Goal: Information Seeking & Learning: Learn about a topic

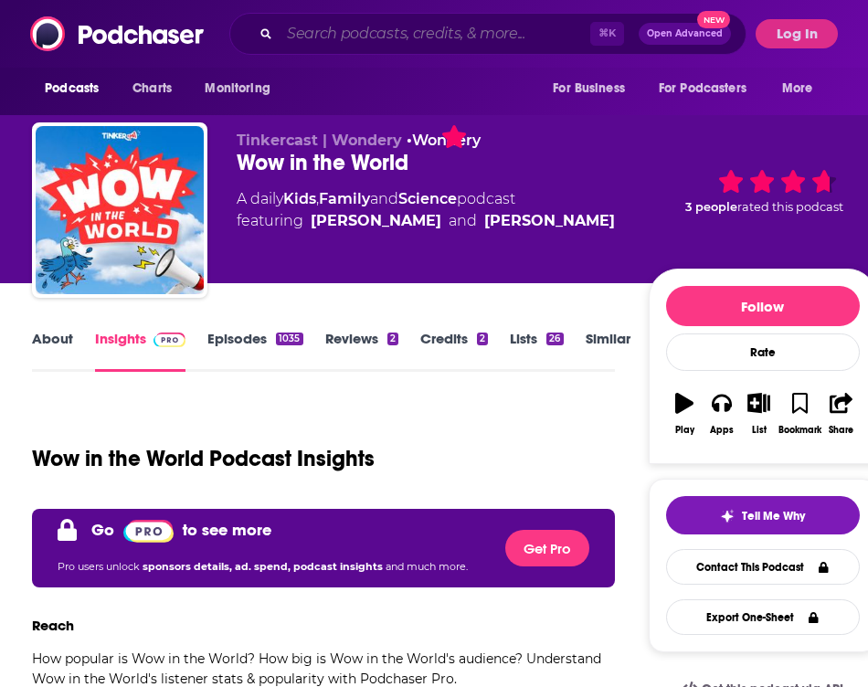
click at [352, 28] on input "Search podcasts, credits, & more..." at bounding box center [435, 33] width 311 height 29
click at [809, 37] on button "Log In" at bounding box center [797, 33] width 82 height 29
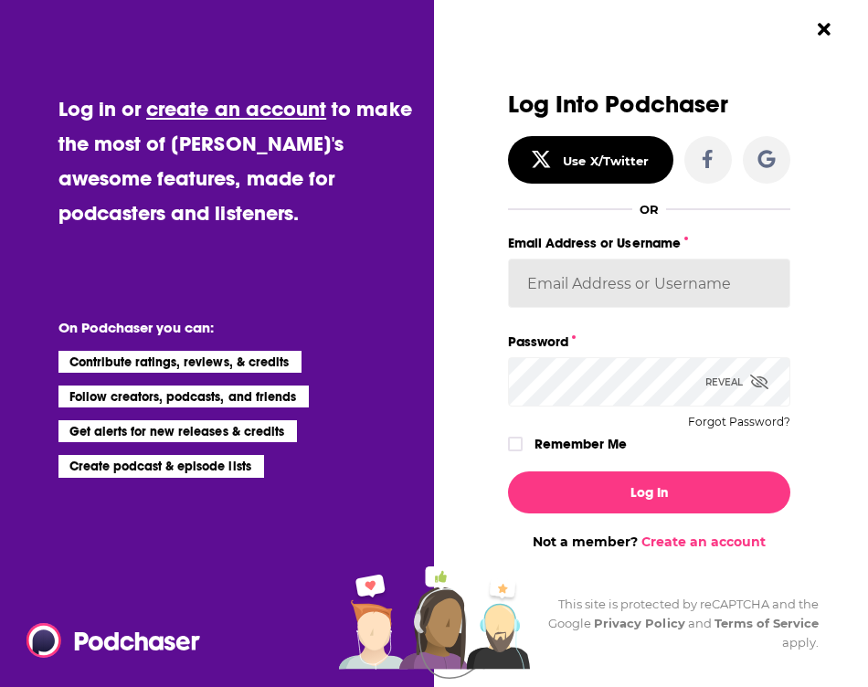
type input "oliviaschaefers"
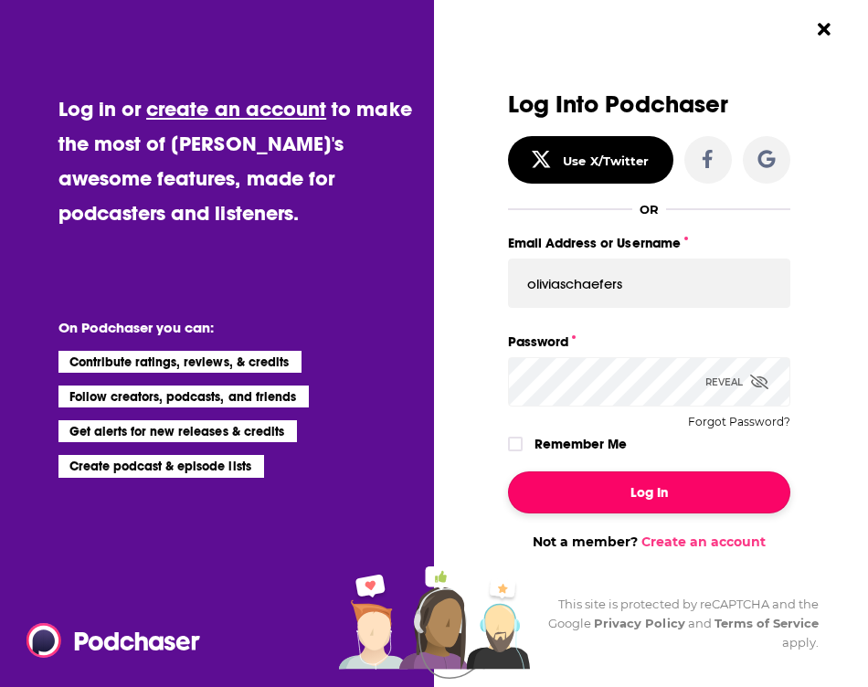
click at [581, 483] on button "Log In" at bounding box center [649, 492] width 282 height 42
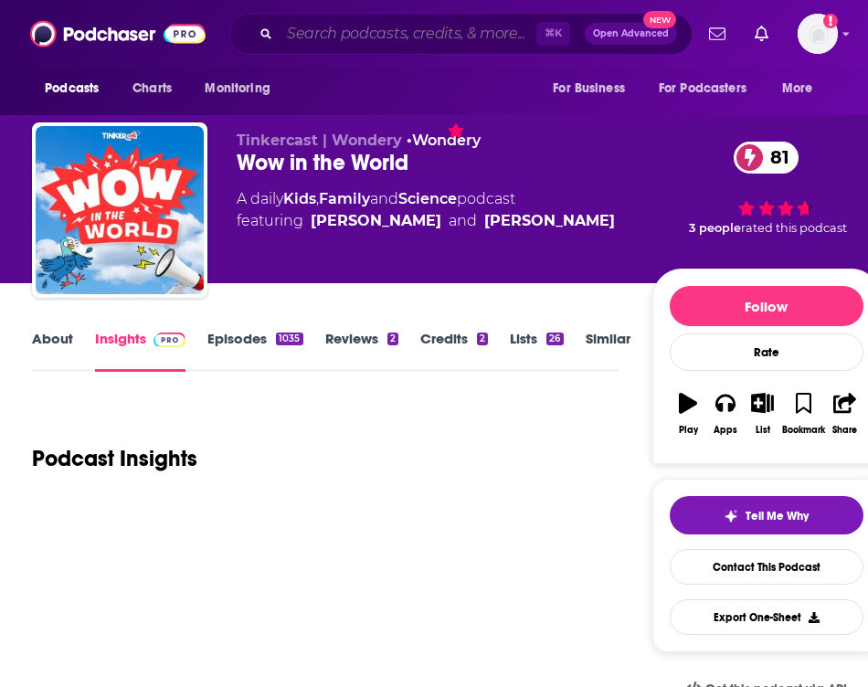
click at [438, 31] on input "Search podcasts, credits, & more..." at bounding box center [408, 33] width 257 height 29
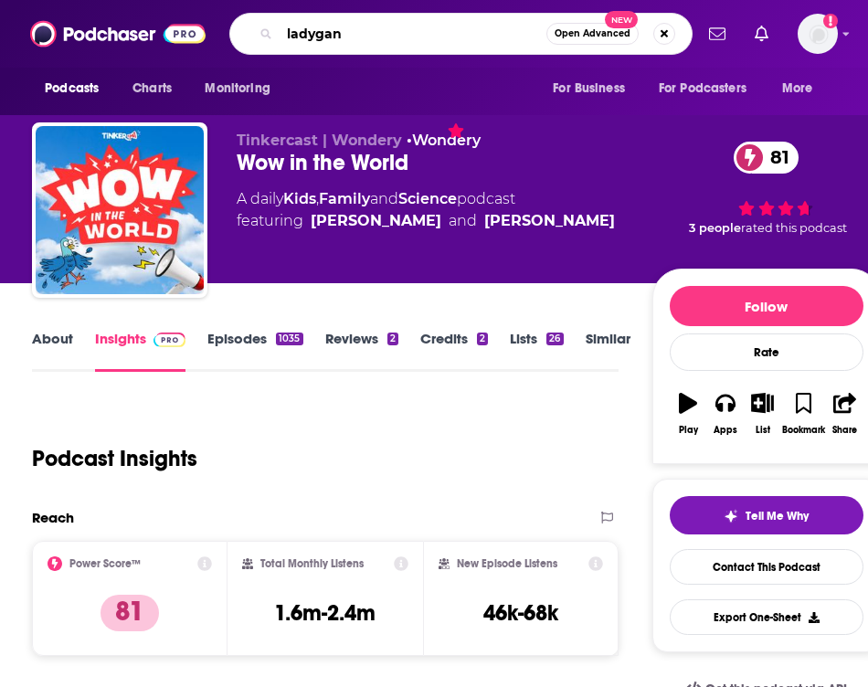
type input "ladygang"
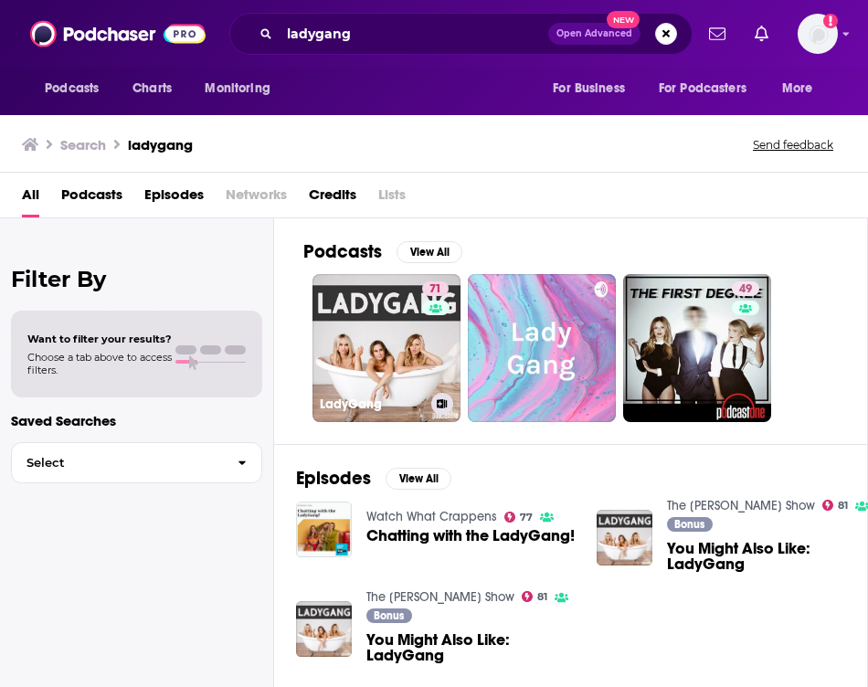
click at [384, 291] on link "71 LadyGang" at bounding box center [386, 348] width 148 height 148
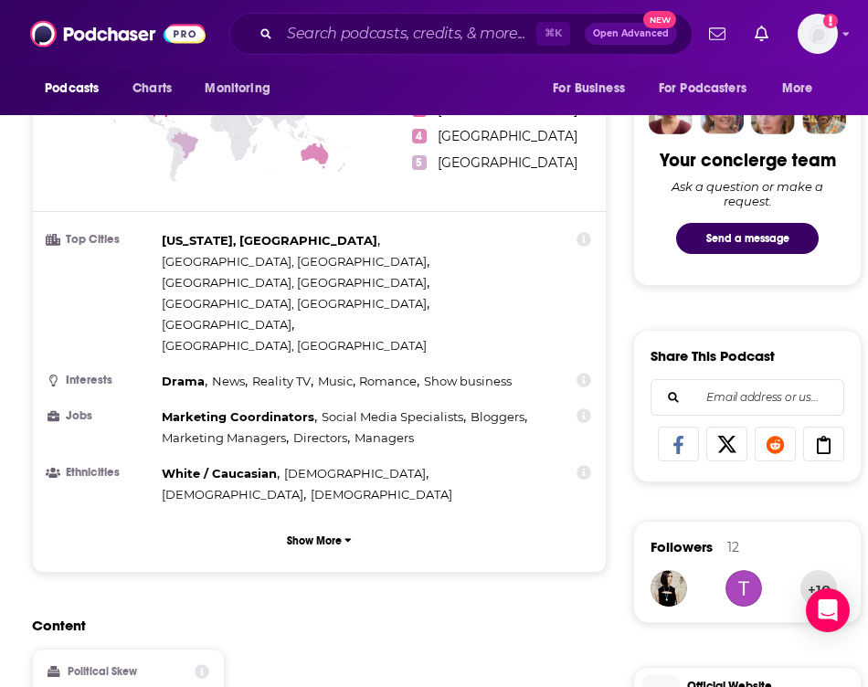
scroll to position [875, 0]
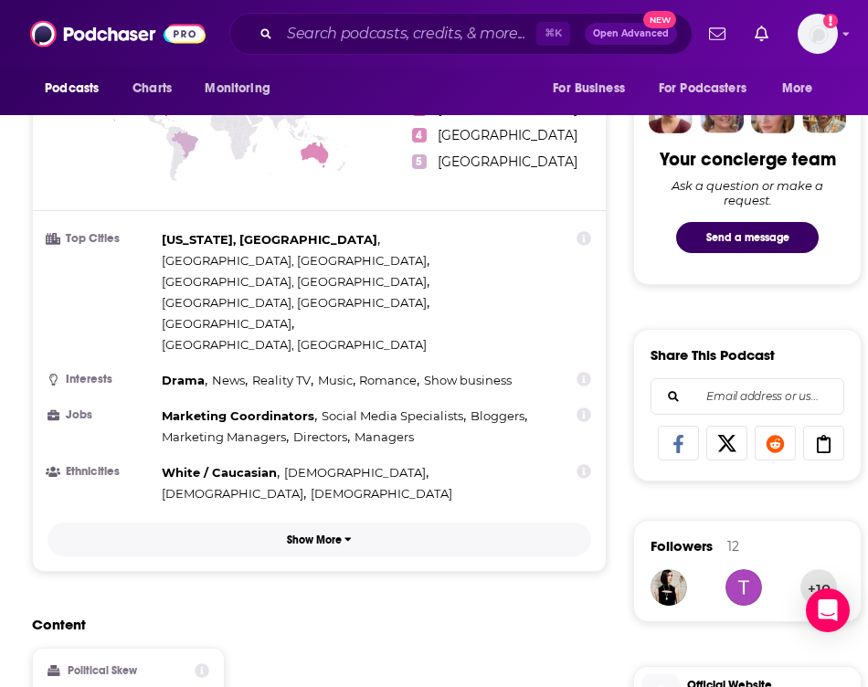
click at [299, 534] on p "Show More" at bounding box center [314, 540] width 55 height 13
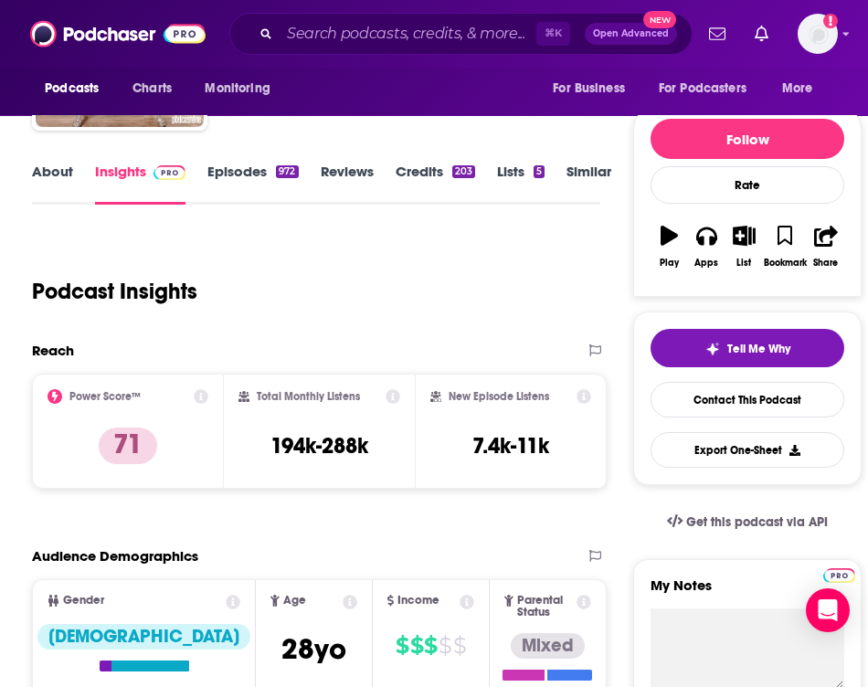
scroll to position [166, 0]
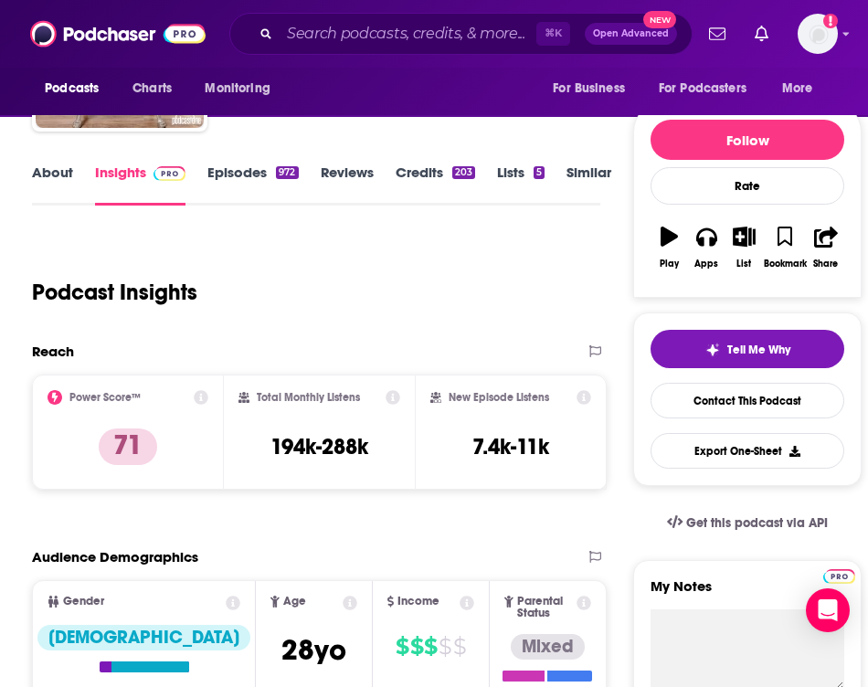
click at [41, 185] on link "About" at bounding box center [52, 185] width 41 height 42
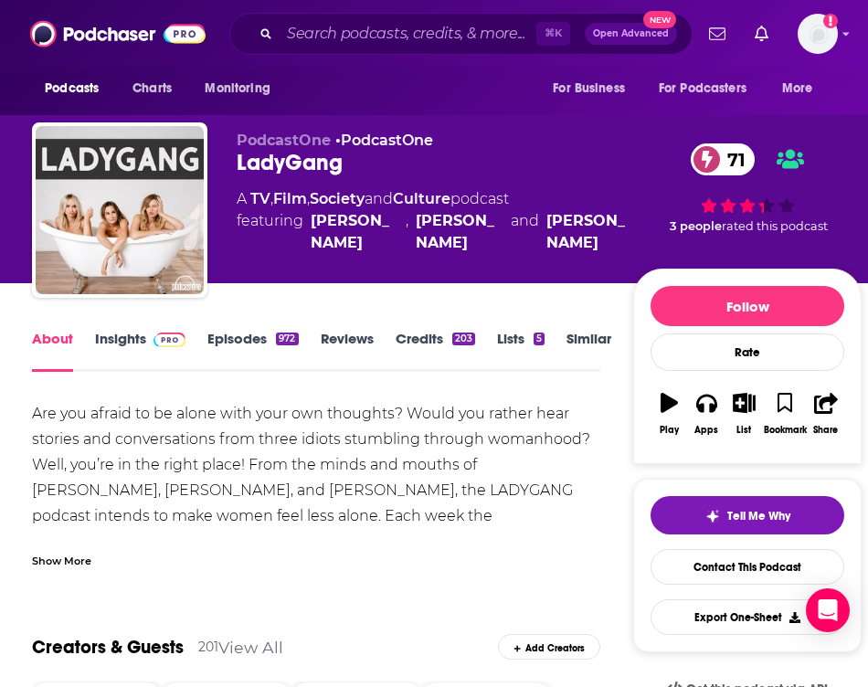
click at [61, 554] on div "Show More" at bounding box center [61, 559] width 59 height 17
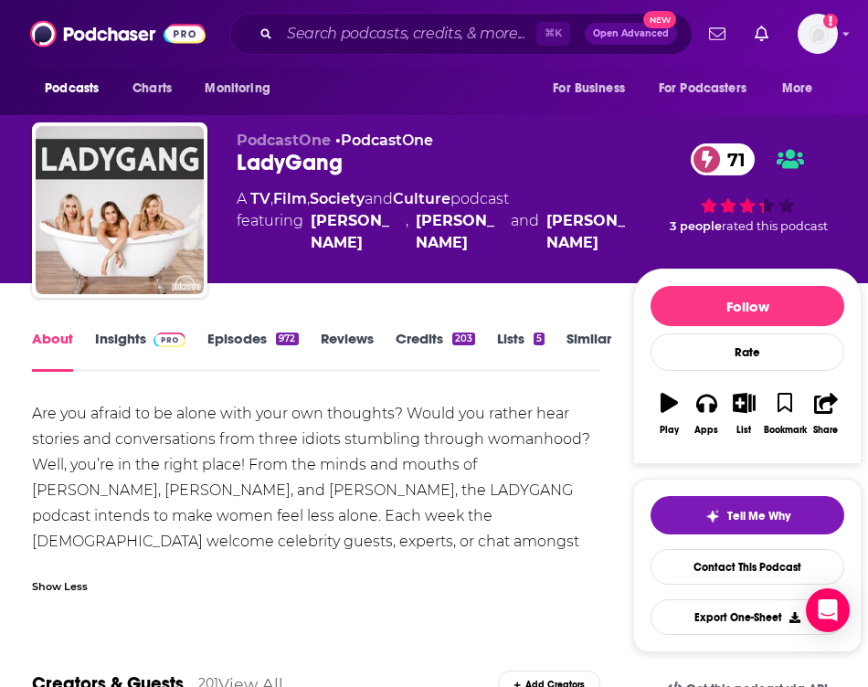
click at [597, 335] on link "Similar" at bounding box center [588, 351] width 45 height 42
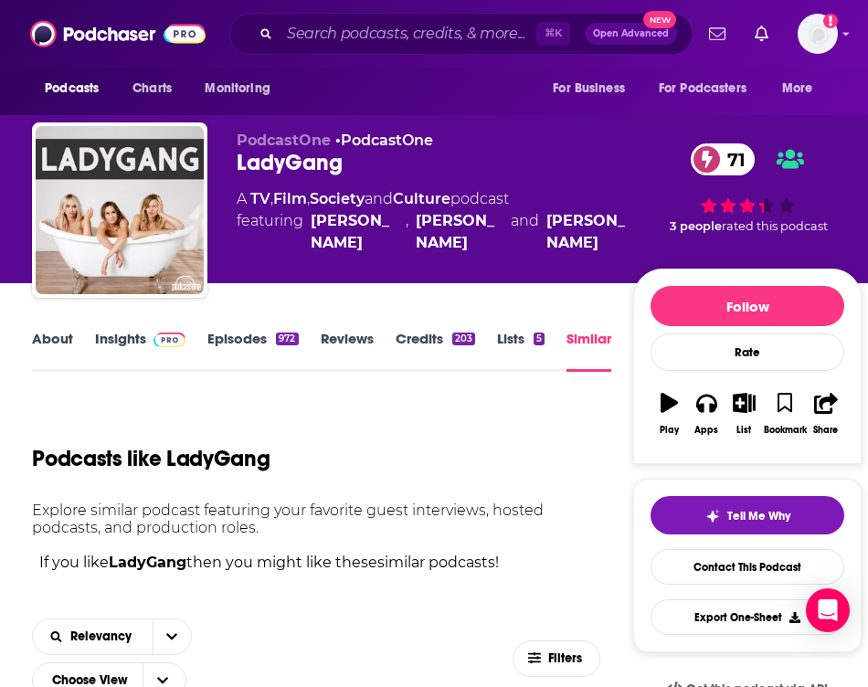
click at [52, 342] on link "About" at bounding box center [52, 351] width 41 height 42
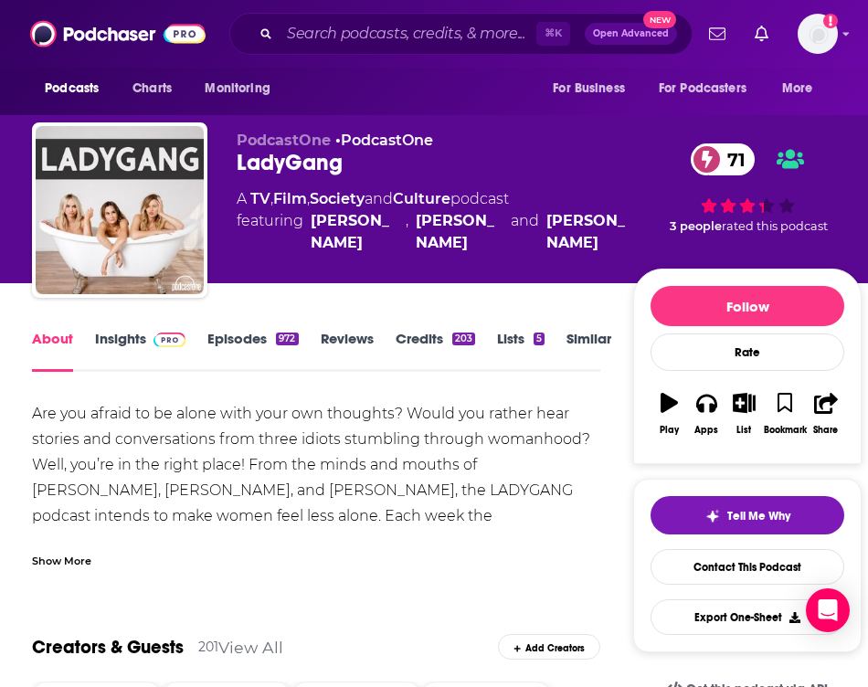
click at [208, 454] on div "Are you afraid to be alone with your own thoughts? Would you rather hear storie…" at bounding box center [316, 490] width 568 height 179
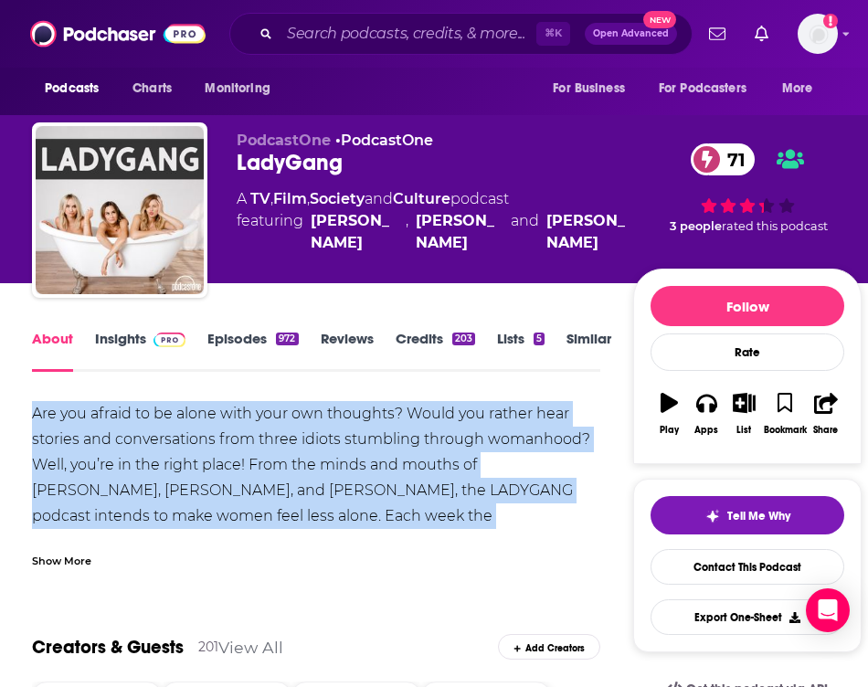
click at [208, 454] on div "Are you afraid to be alone with your own thoughts? Would you rather hear storie…" at bounding box center [316, 490] width 568 height 179
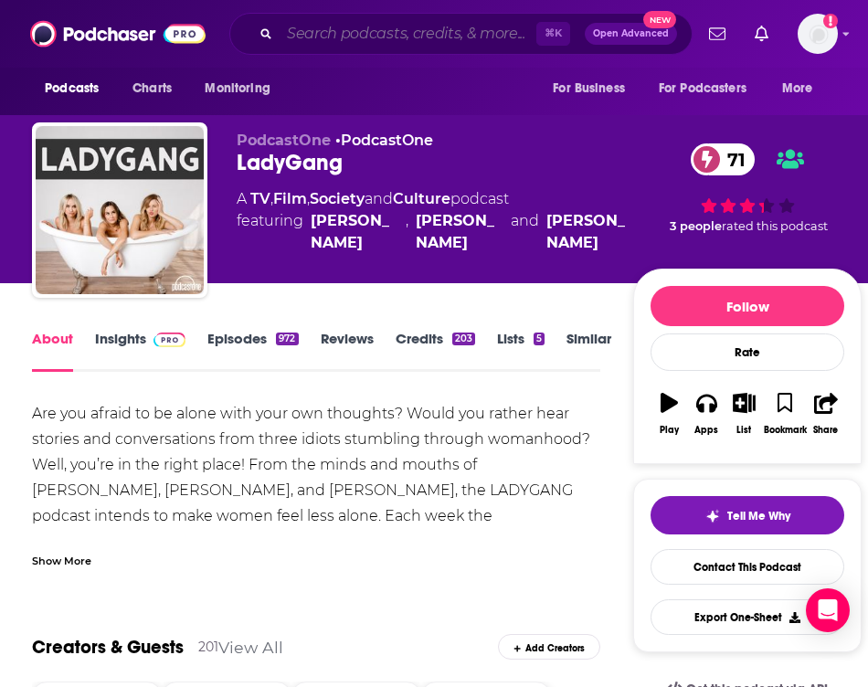
click at [379, 32] on input "Search podcasts, credits, & more..." at bounding box center [408, 33] width 257 height 29
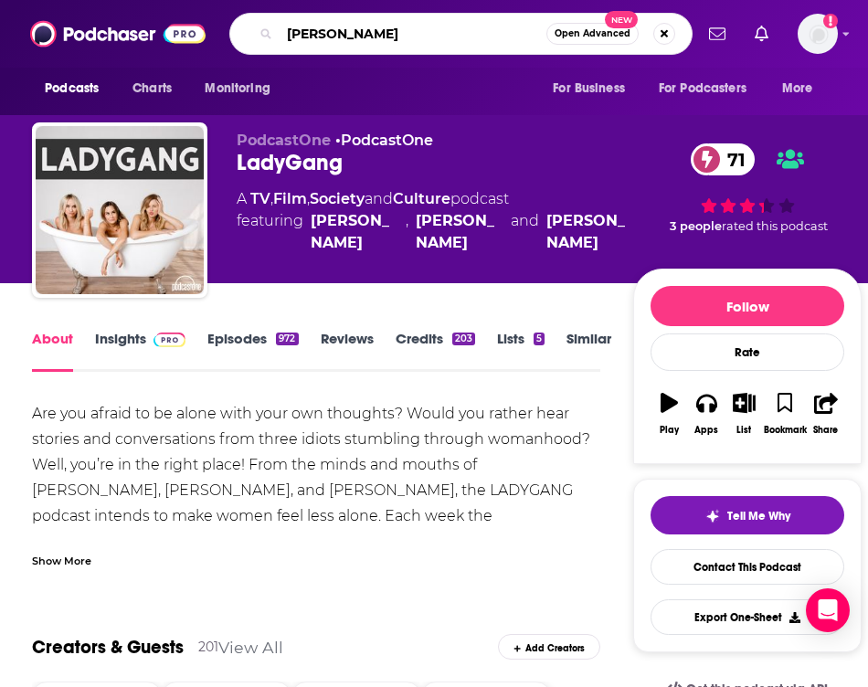
type input "[PERSON_NAME]"
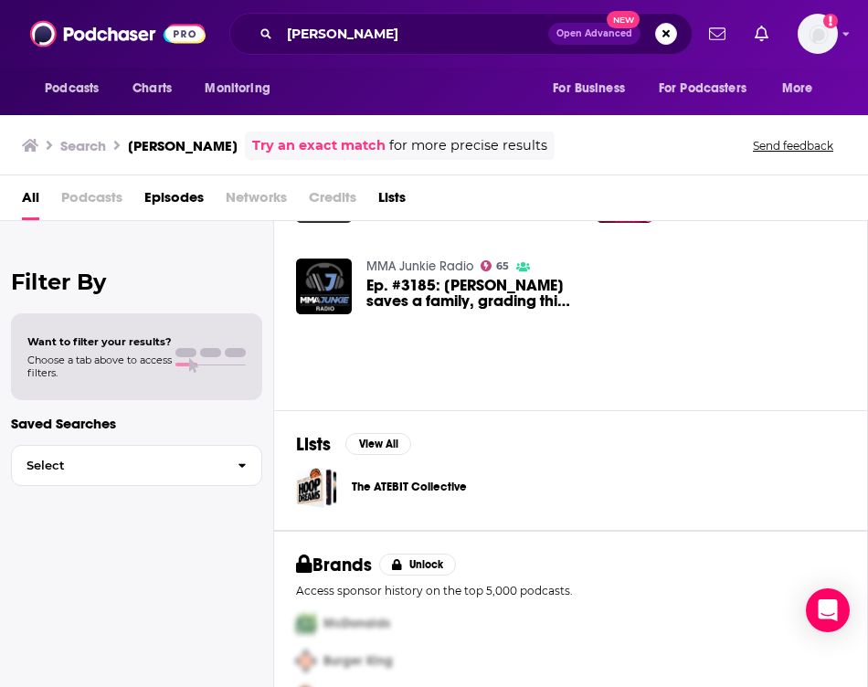
scroll to position [157, 0]
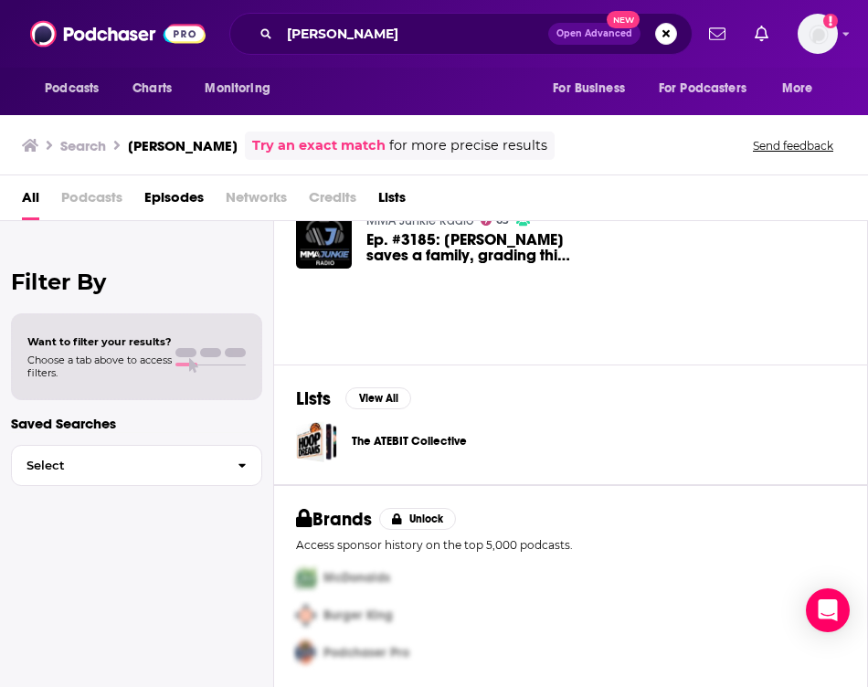
click at [194, 143] on h3 "[PERSON_NAME]" at bounding box center [183, 145] width 110 height 17
click at [100, 25] on img at bounding box center [117, 33] width 175 height 35
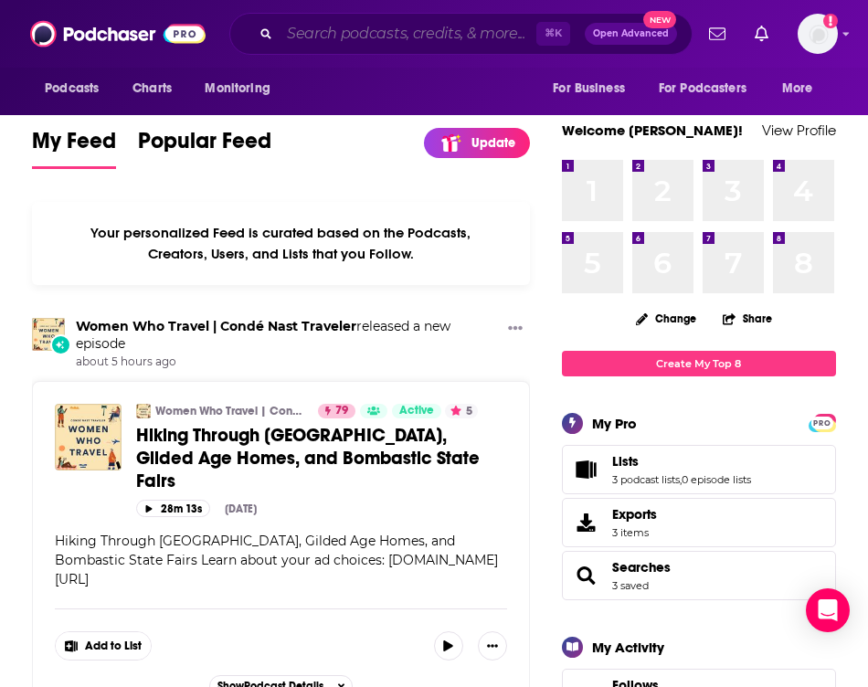
click at [391, 33] on input "Search podcasts, credits, & more..." at bounding box center [408, 33] width 257 height 29
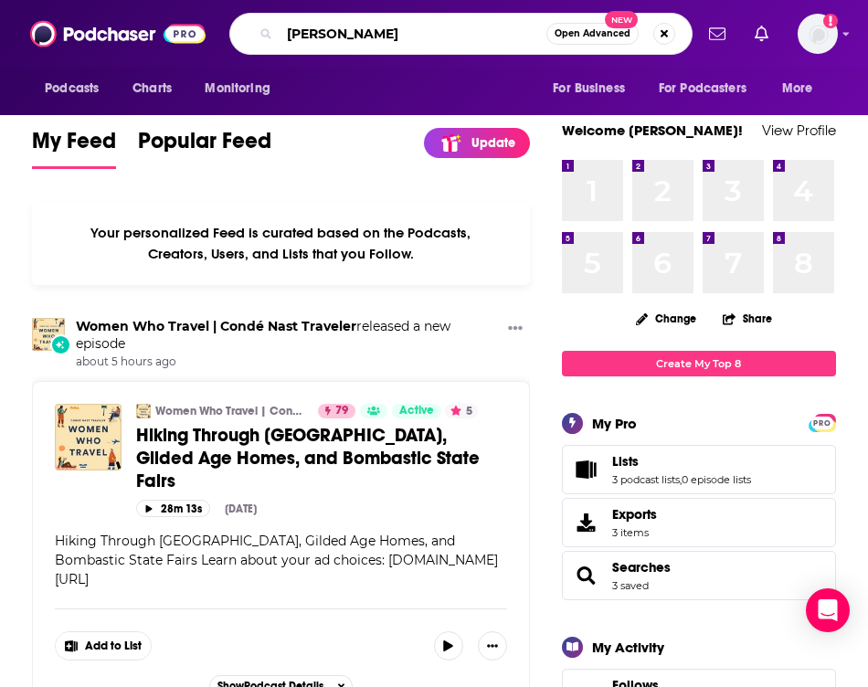
type input "[PERSON_NAME]"
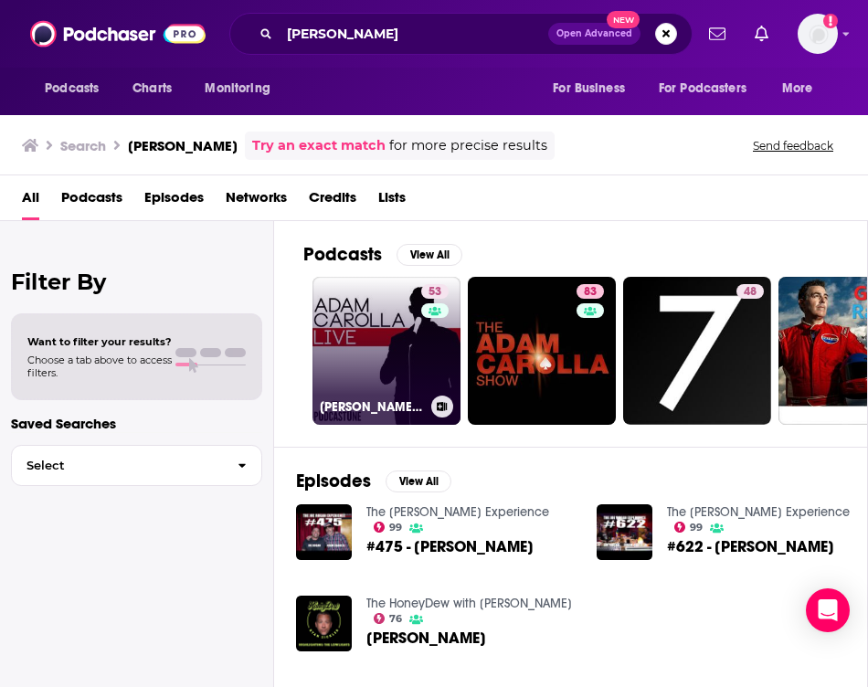
click at [354, 369] on link "53 [PERSON_NAME] Live" at bounding box center [386, 351] width 148 height 148
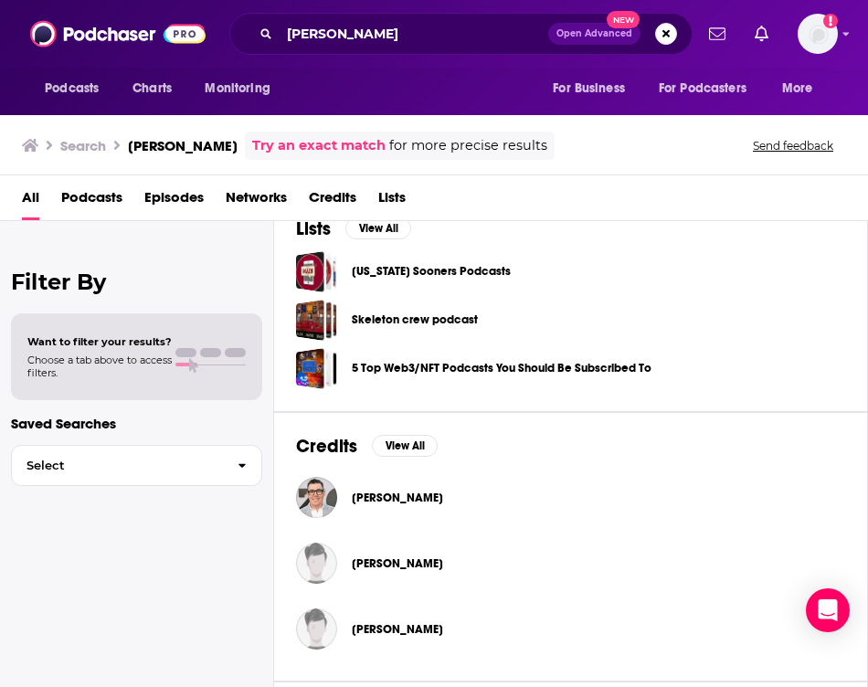
scroll to position [554, 0]
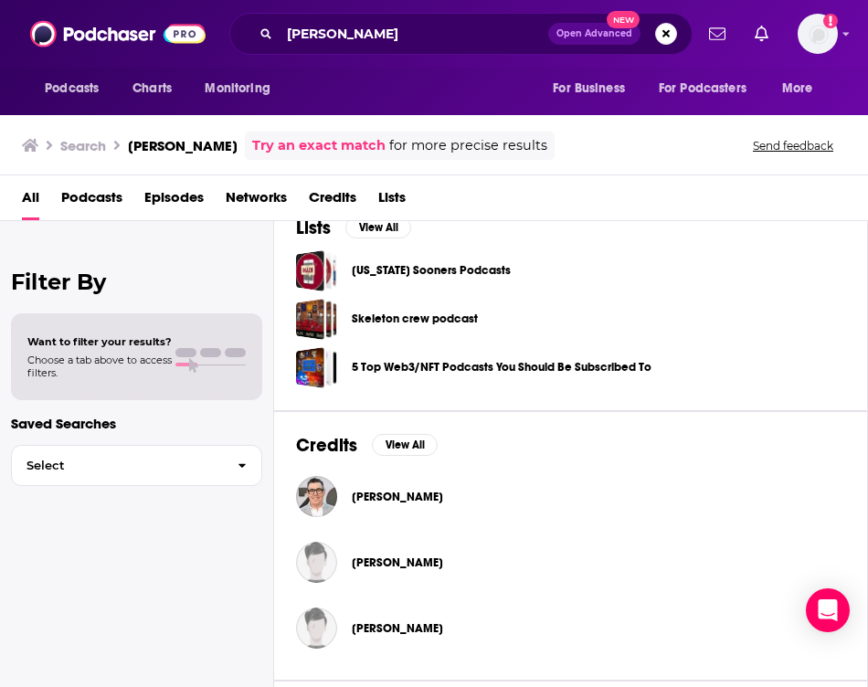
click at [386, 503] on span "[PERSON_NAME]" at bounding box center [397, 497] width 91 height 15
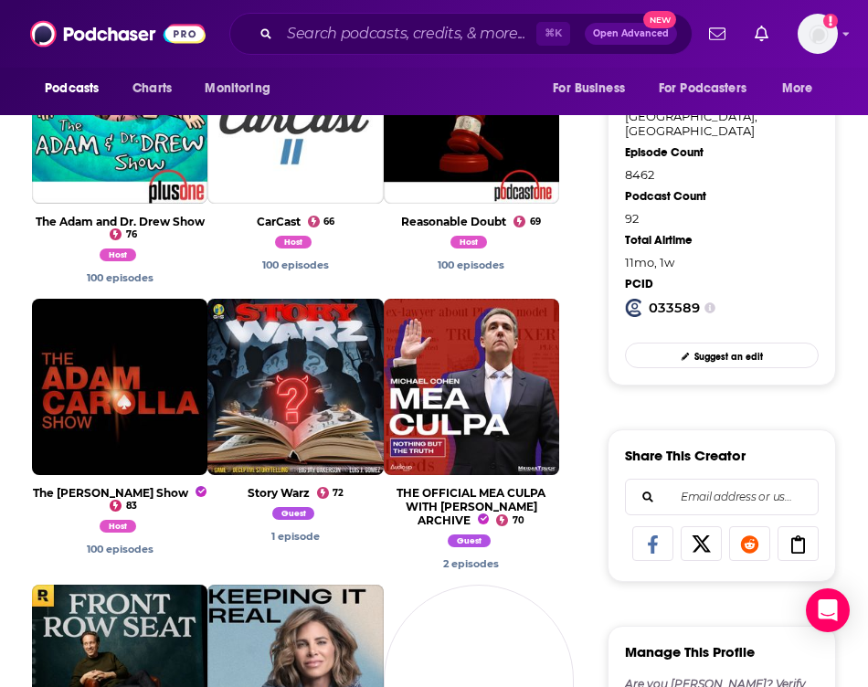
scroll to position [746, 0]
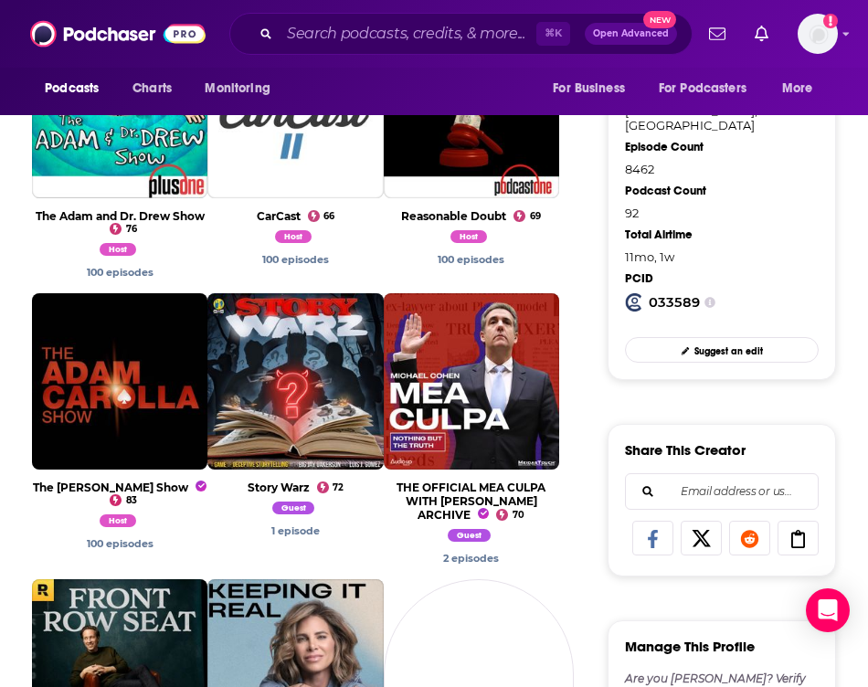
click at [86, 382] on span "View Credit" at bounding box center [119, 415] width 175 height 66
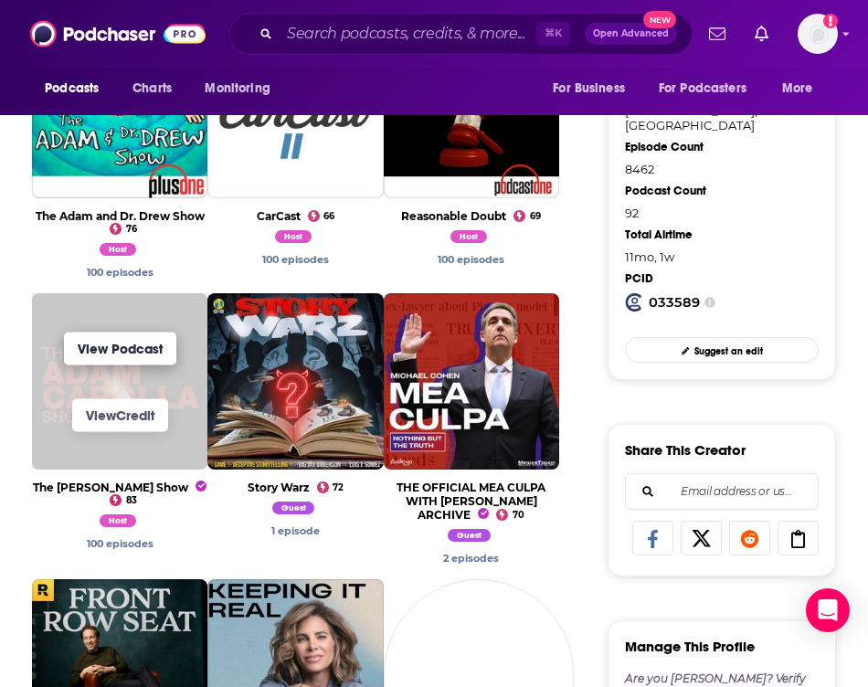
click at [111, 333] on link "View Podcast" at bounding box center [120, 349] width 112 height 33
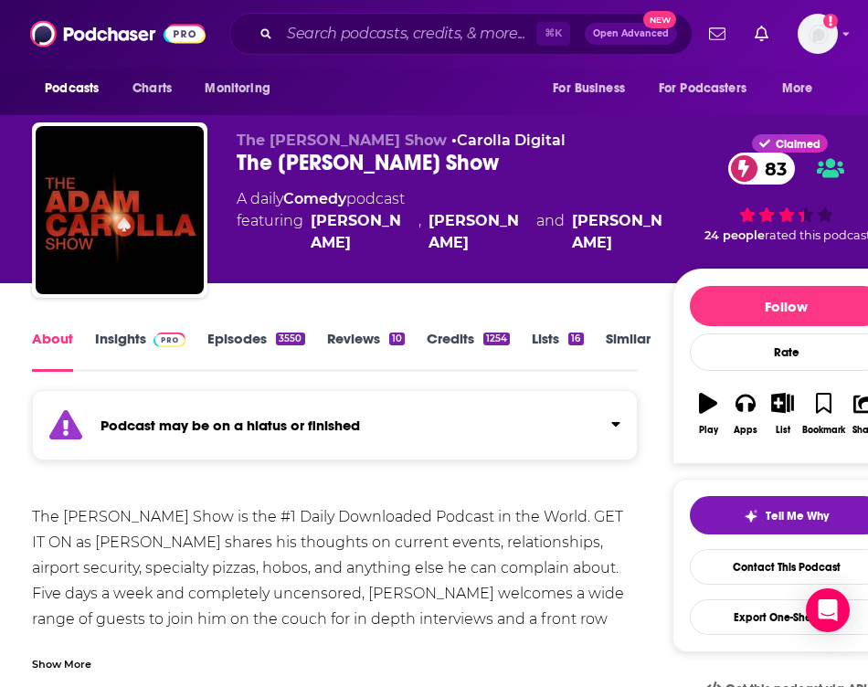
click at [113, 330] on link "Insights" at bounding box center [140, 351] width 90 height 42
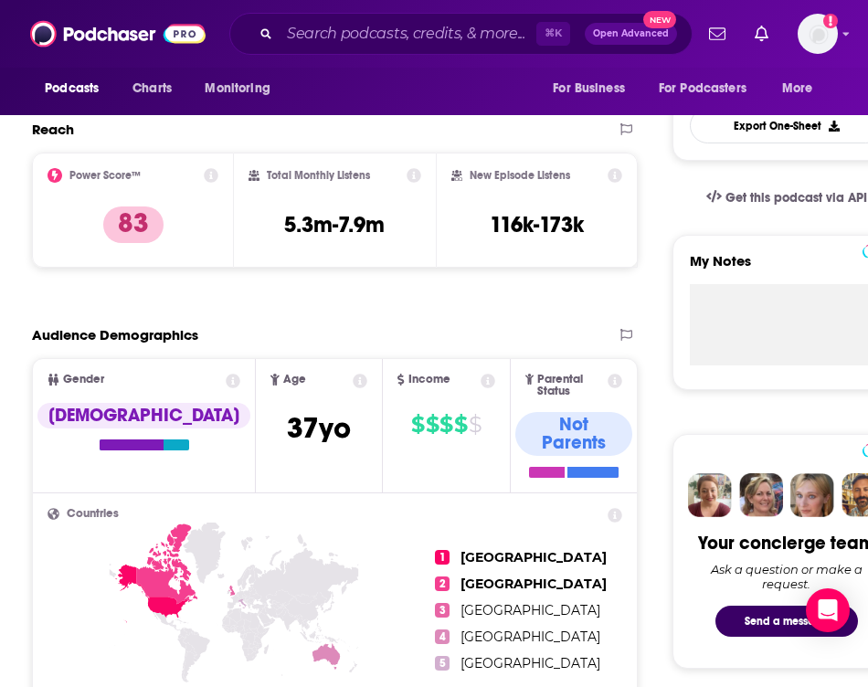
scroll to position [508, 0]
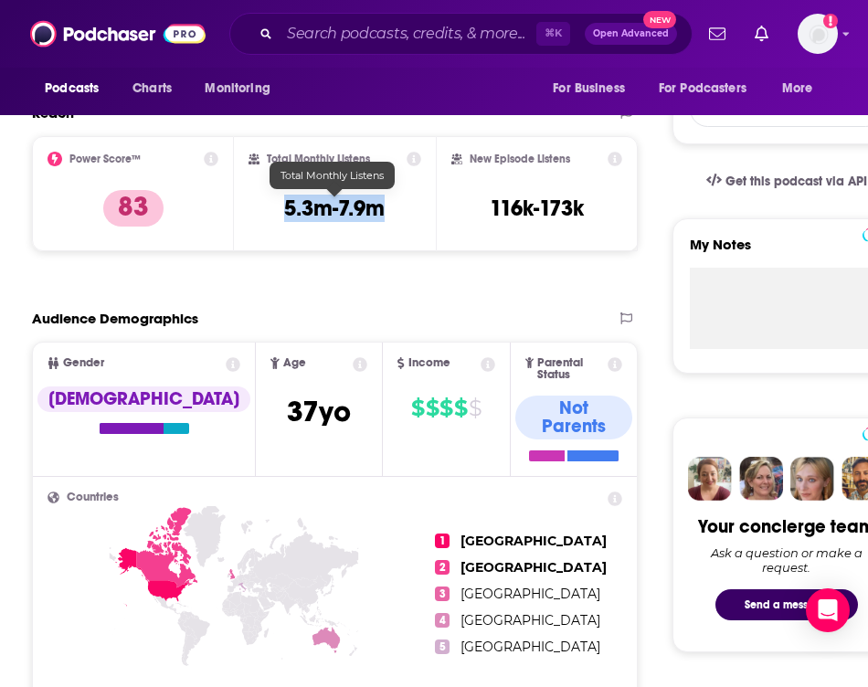
drag, startPoint x: 397, startPoint y: 210, endPoint x: 275, endPoint y: 211, distance: 121.5
click at [275, 211] on div "Total Monthly Listens 5.3m-7.9m" at bounding box center [335, 194] width 173 height 84
click at [292, 238] on div "Total Monthly Listens 5.3m-7.9m" at bounding box center [335, 193] width 202 height 115
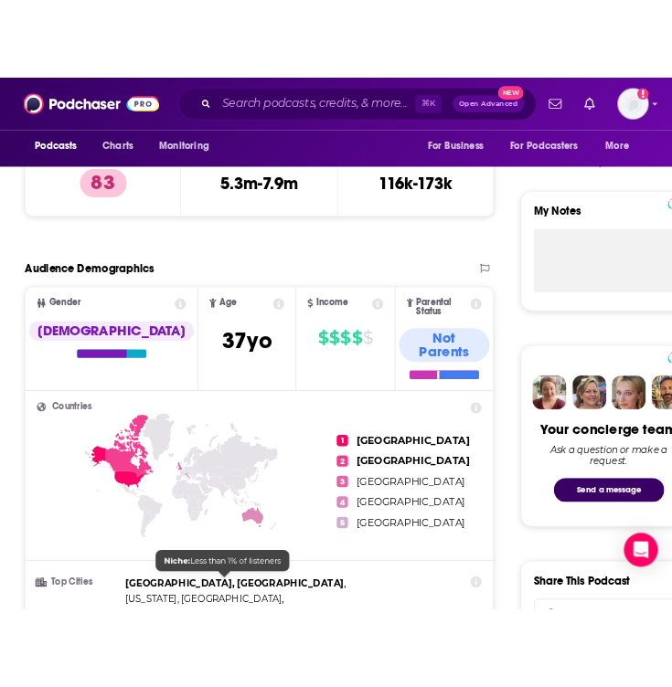
scroll to position [0, 0]
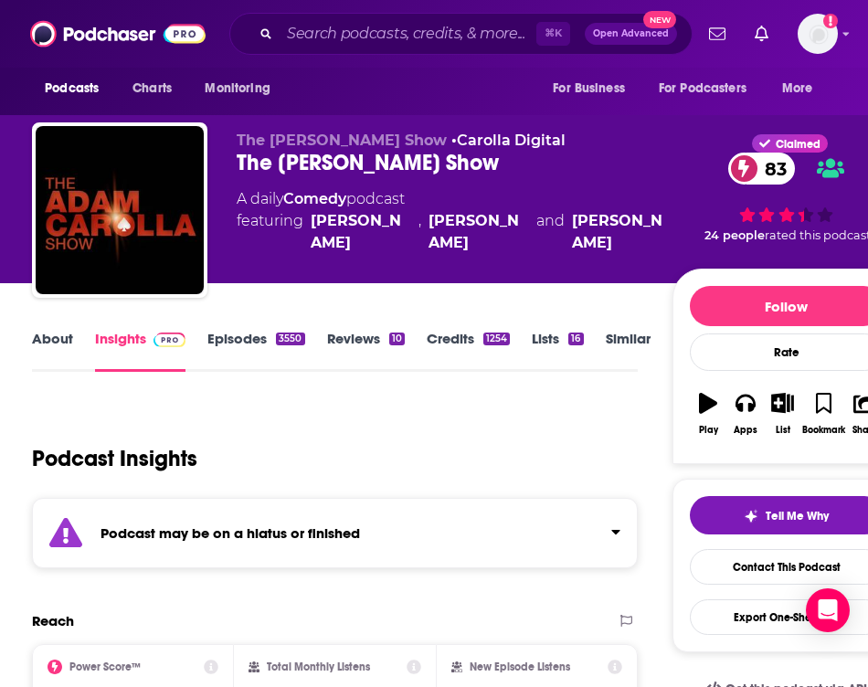
click at [437, 452] on div "Podcast Insights" at bounding box center [327, 447] width 590 height 93
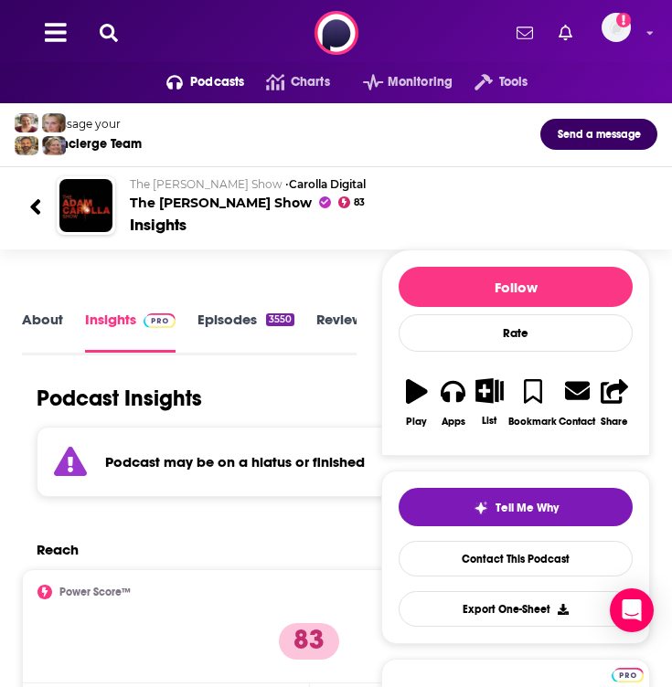
click at [117, 40] on icon at bounding box center [109, 33] width 18 height 18
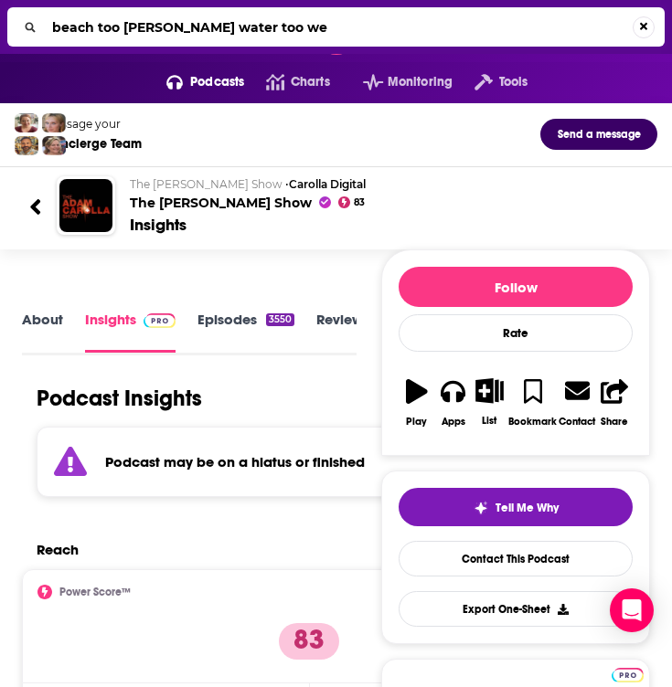
type input "beach too [PERSON_NAME] water too wet"
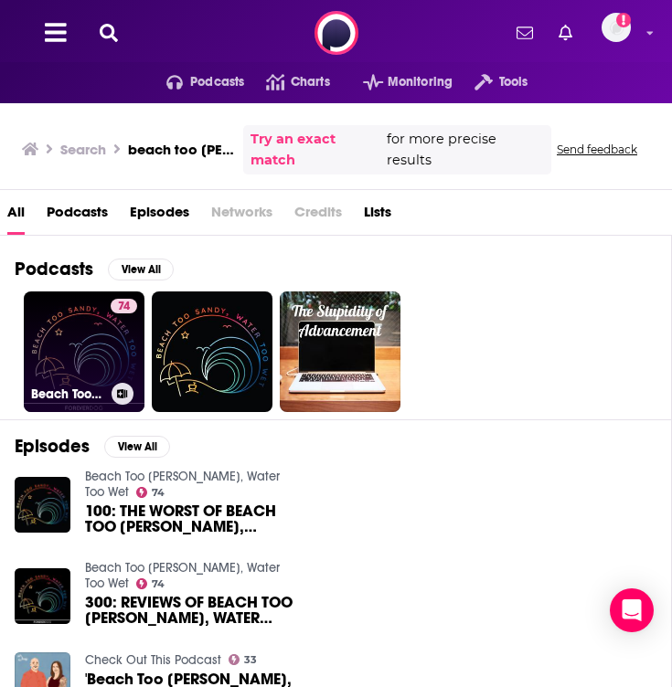
click at [81, 331] on link "74 Beach Too [PERSON_NAME], Water Too Wet" at bounding box center [84, 351] width 121 height 121
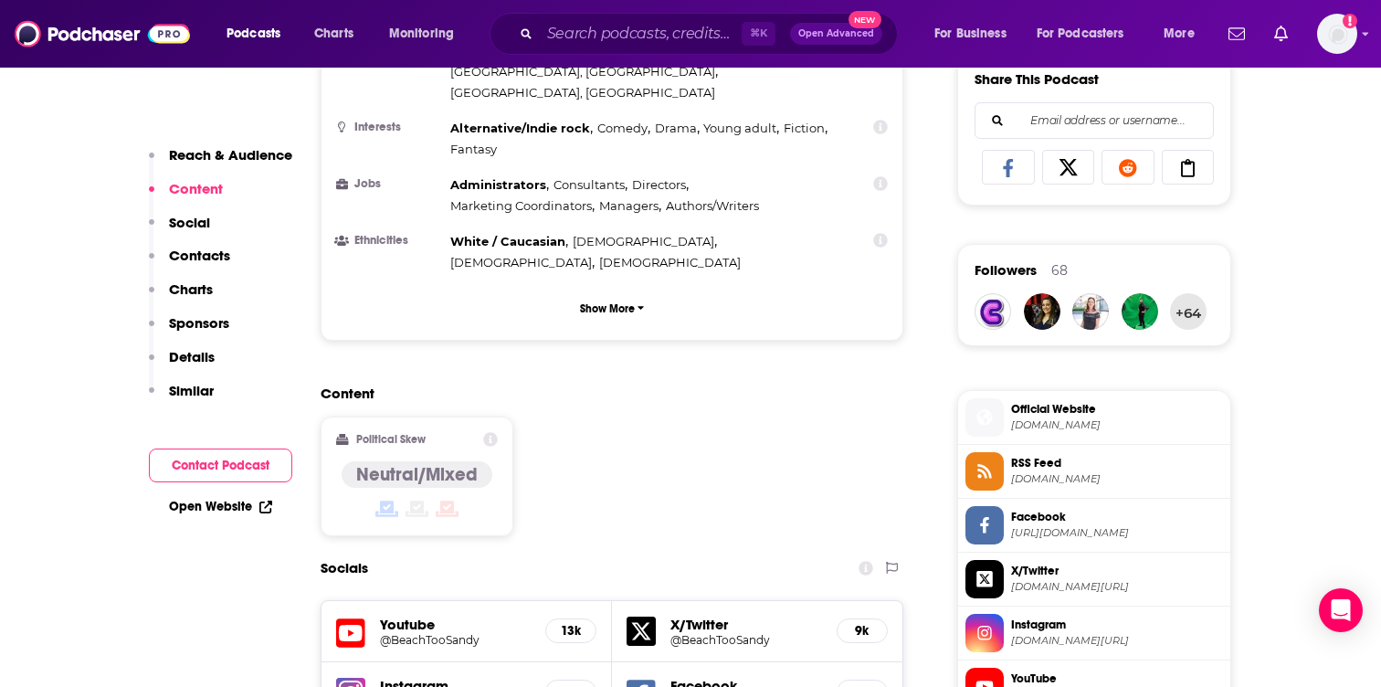
scroll to position [1185, 0]
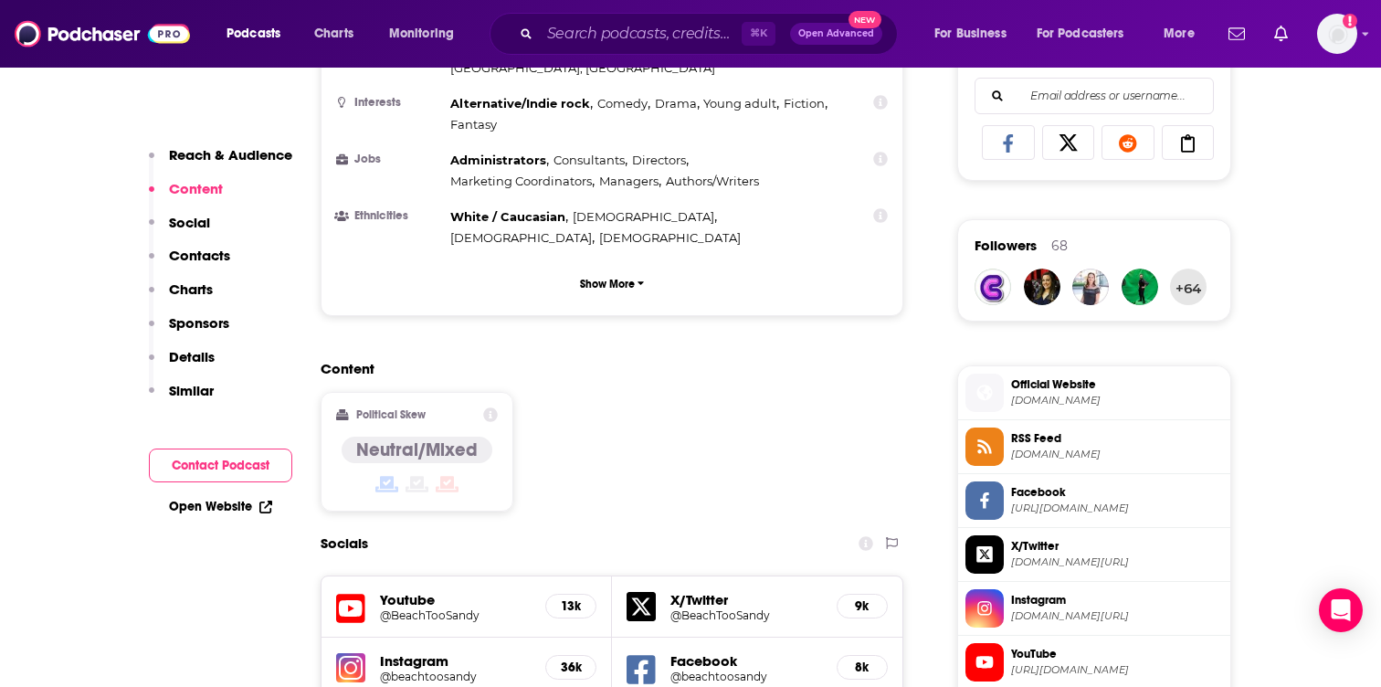
click at [408, 652] on h5 "Instagram" at bounding box center [455, 660] width 151 height 17
click at [345, 653] on img at bounding box center [350, 667] width 29 height 29
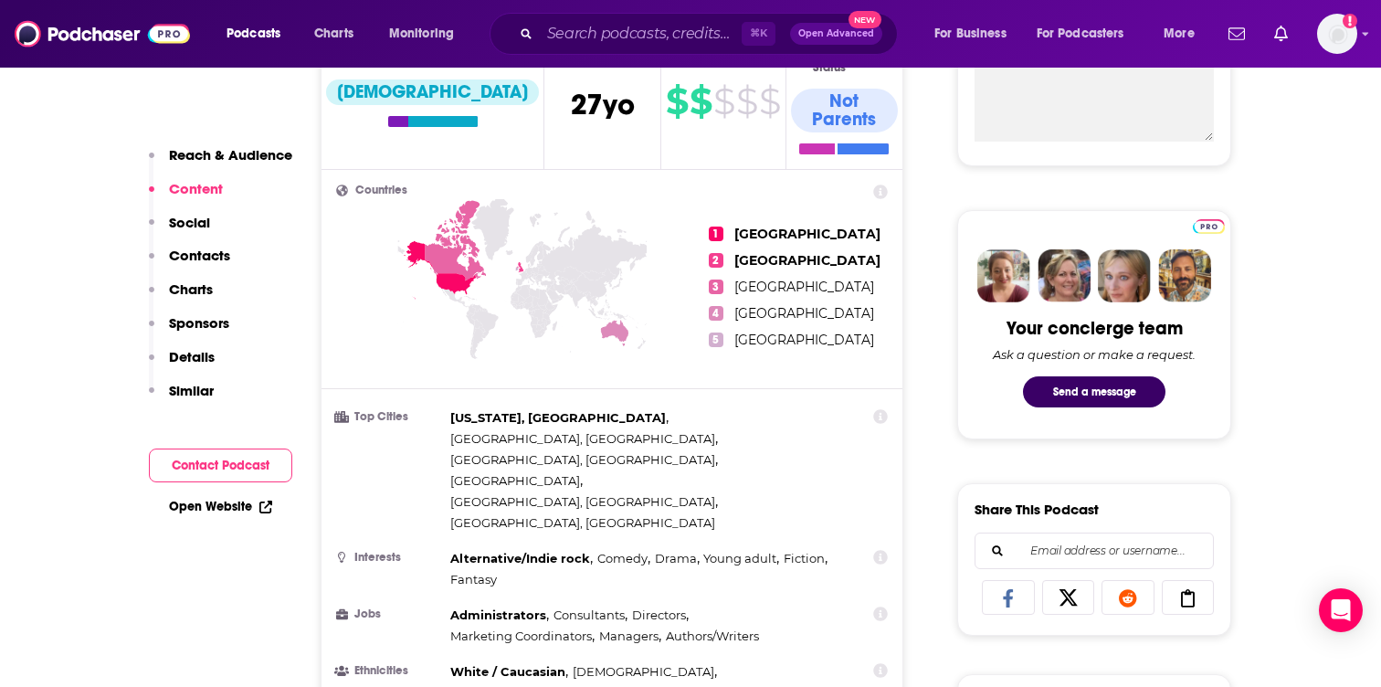
scroll to position [376, 0]
